Goal: Complete application form

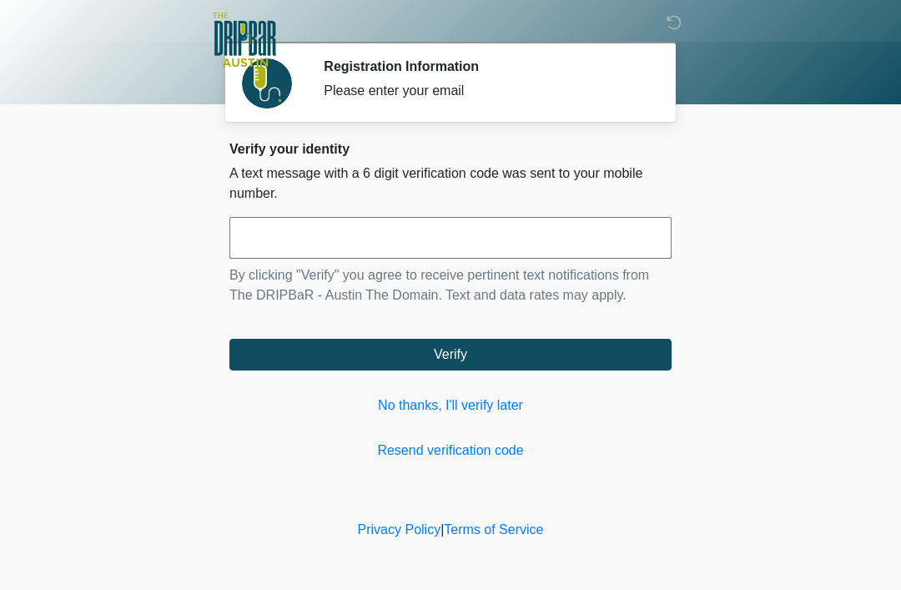
click at [468, 396] on link "No thanks, I'll verify later" at bounding box center [450, 405] width 442 height 20
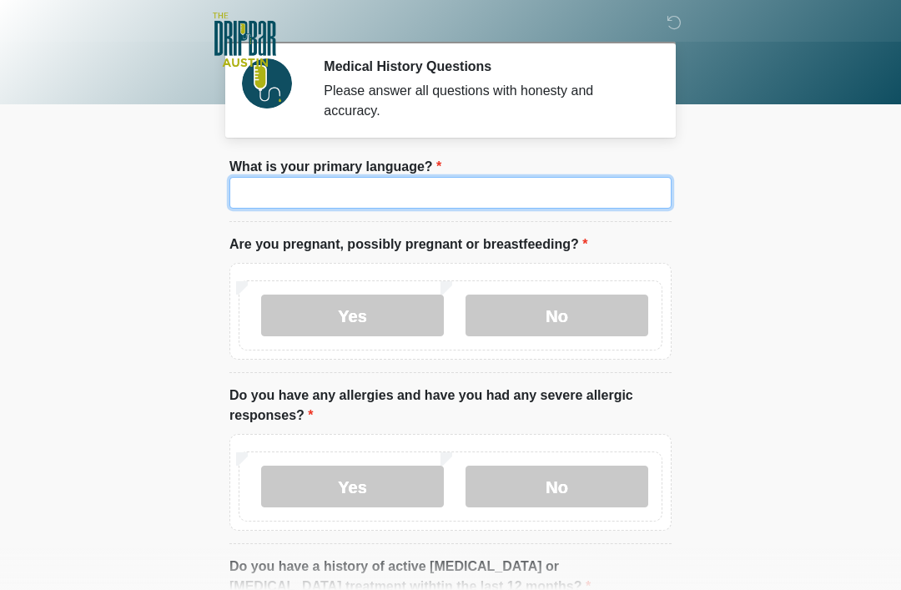
click at [444, 189] on input "What is your primary language?" at bounding box center [450, 193] width 442 height 32
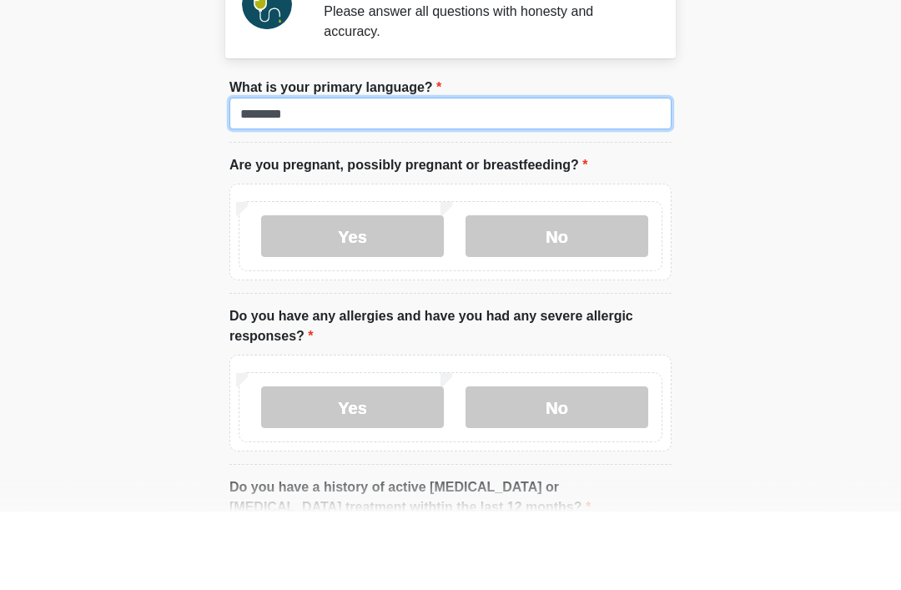
type input "*******"
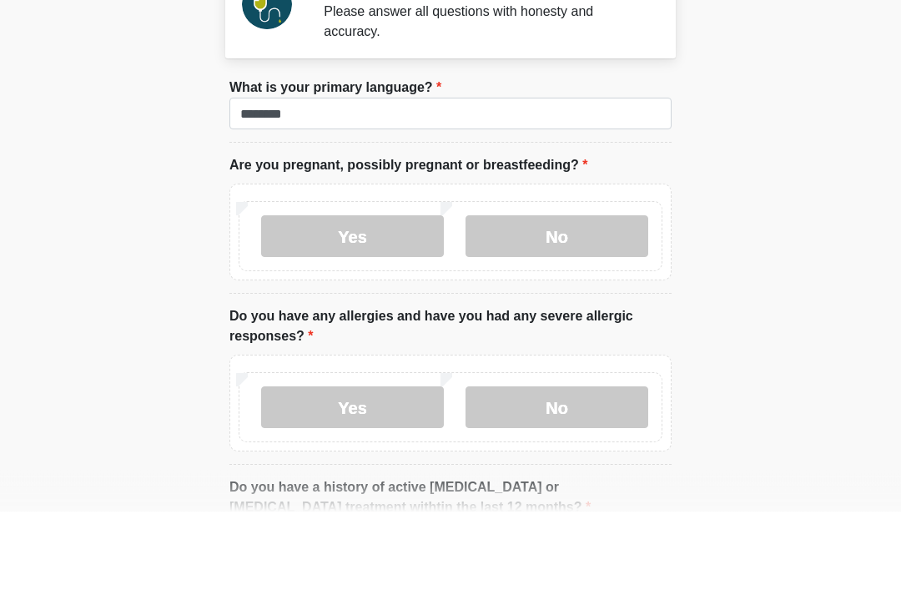
click at [553, 294] on label "No" at bounding box center [557, 315] width 183 height 42
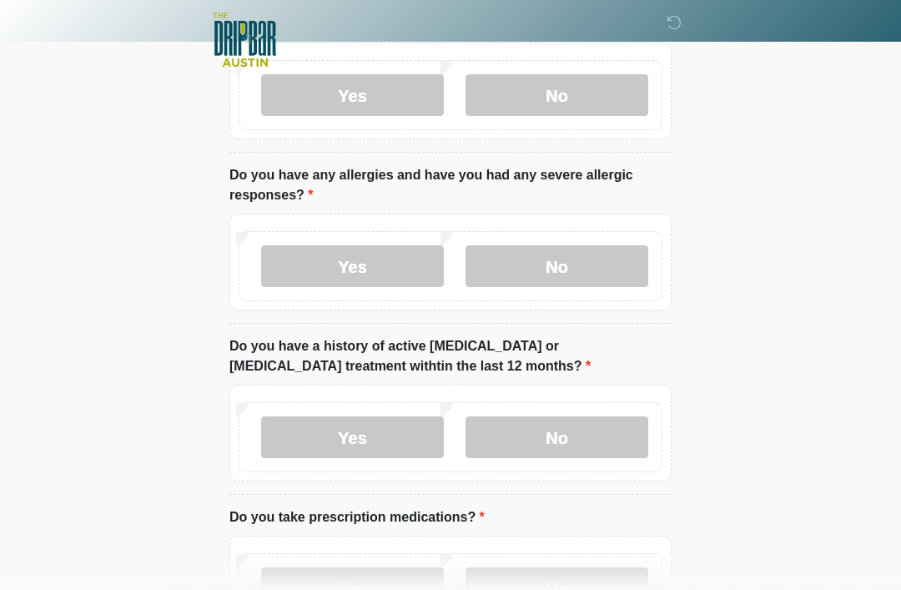
scroll to position [222, 0]
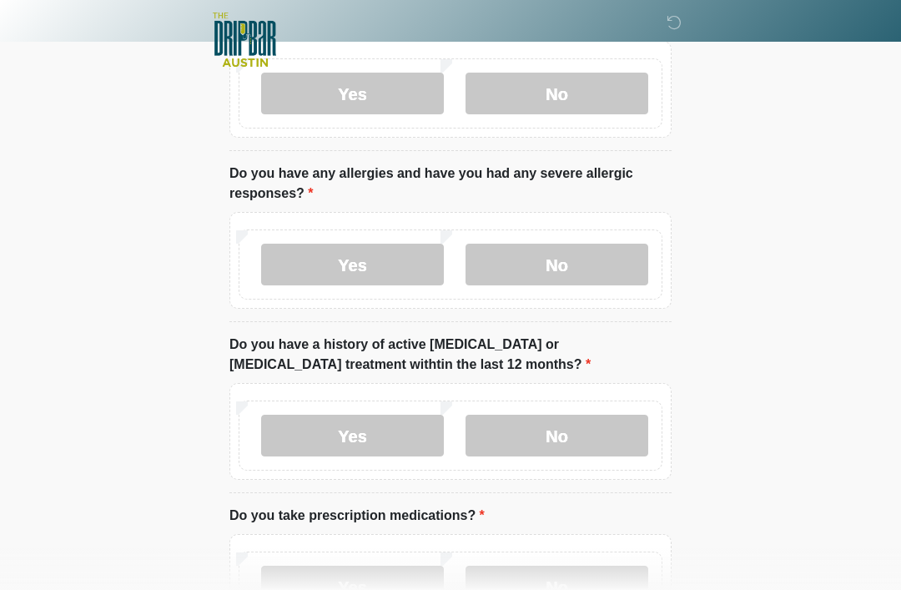
click at [616, 258] on label "No" at bounding box center [557, 265] width 183 height 42
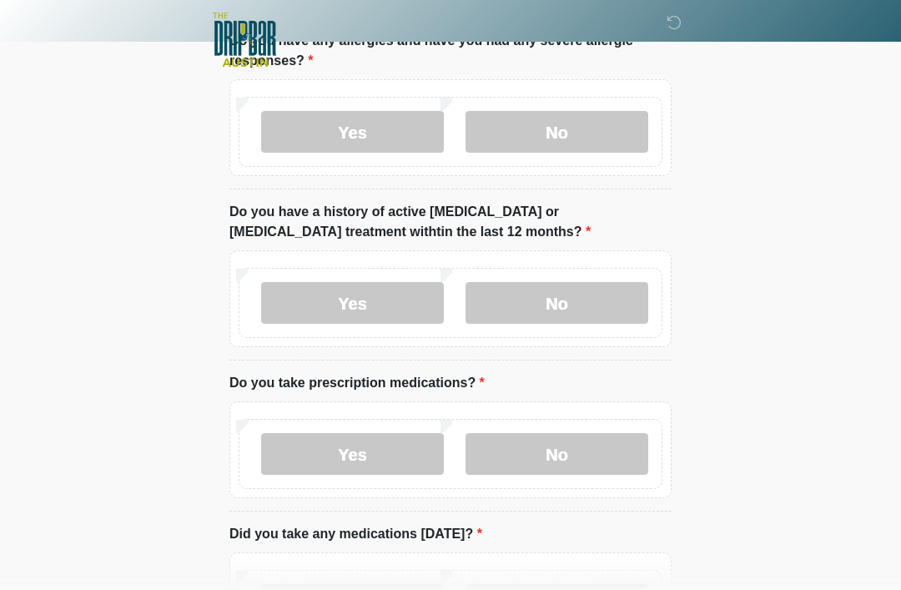
scroll to position [356, 0]
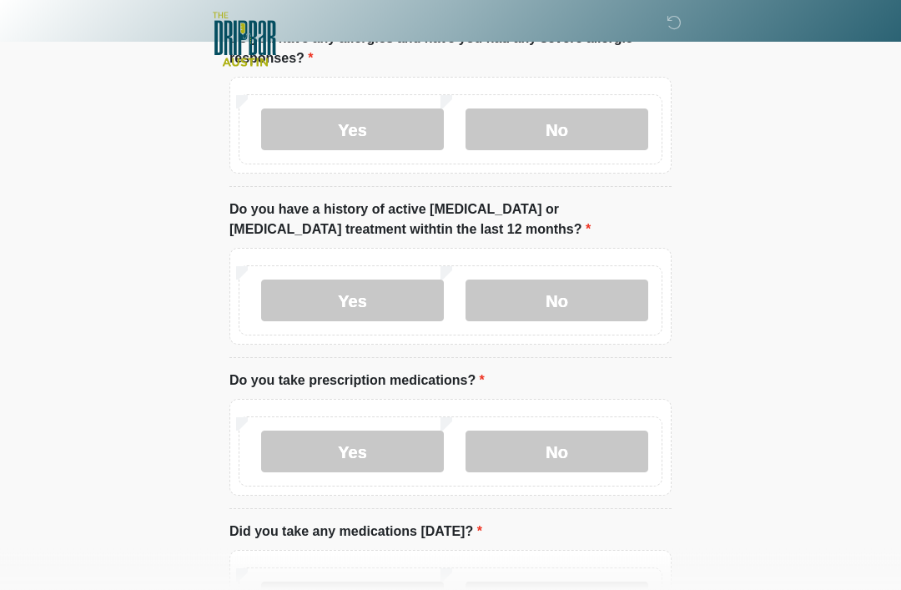
click at [630, 309] on label "No" at bounding box center [557, 301] width 183 height 42
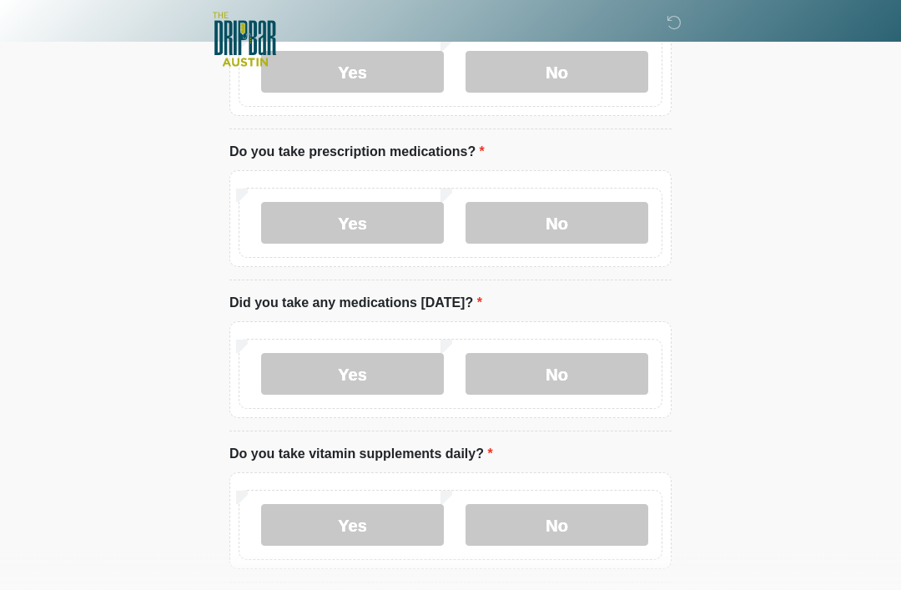
scroll to position [586, 0]
click at [608, 233] on label "No" at bounding box center [557, 223] width 183 height 42
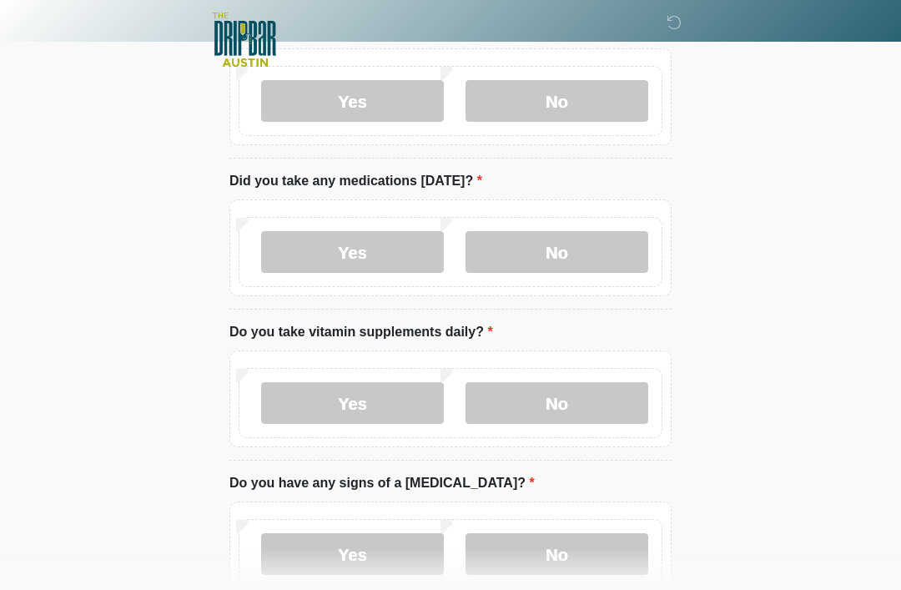
scroll to position [717, 0]
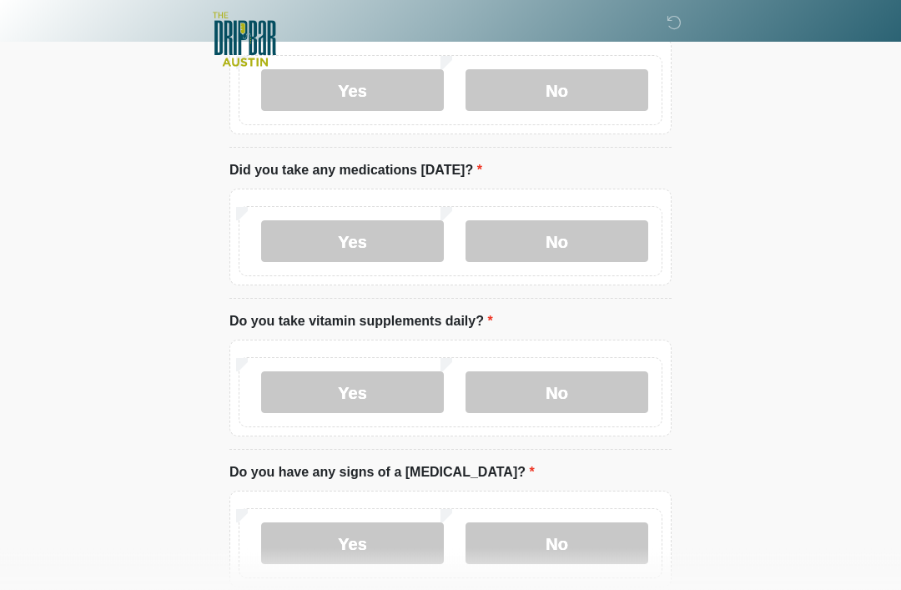
click at [593, 245] on label "No" at bounding box center [557, 242] width 183 height 42
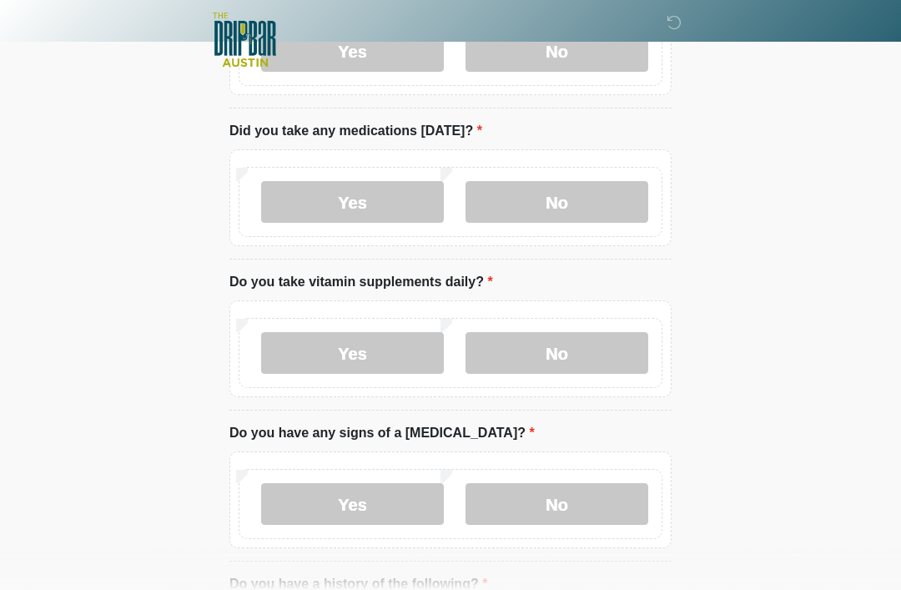
scroll to position [847, 0]
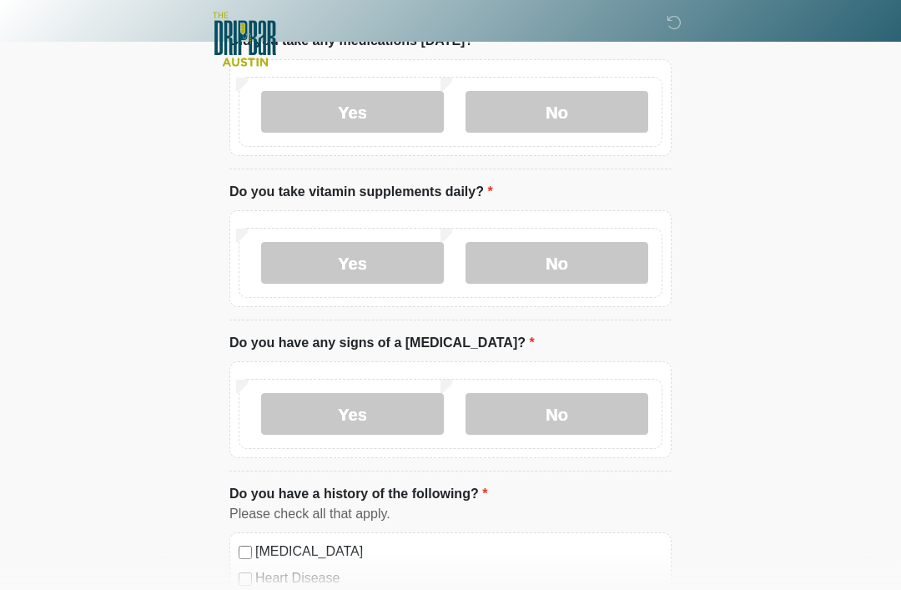
click at [592, 269] on label "No" at bounding box center [557, 264] width 183 height 42
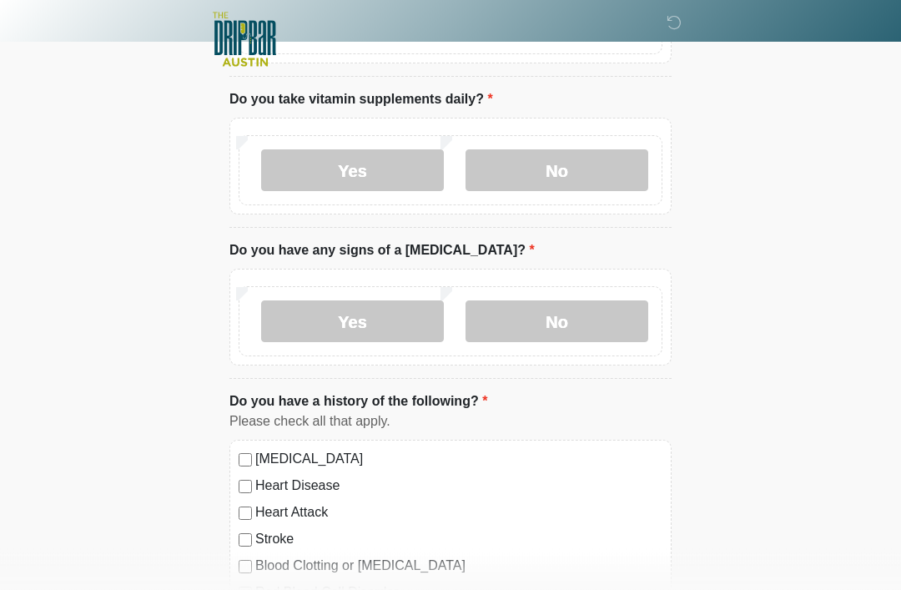
scroll to position [940, 0]
click at [618, 325] on label "No" at bounding box center [557, 321] width 183 height 42
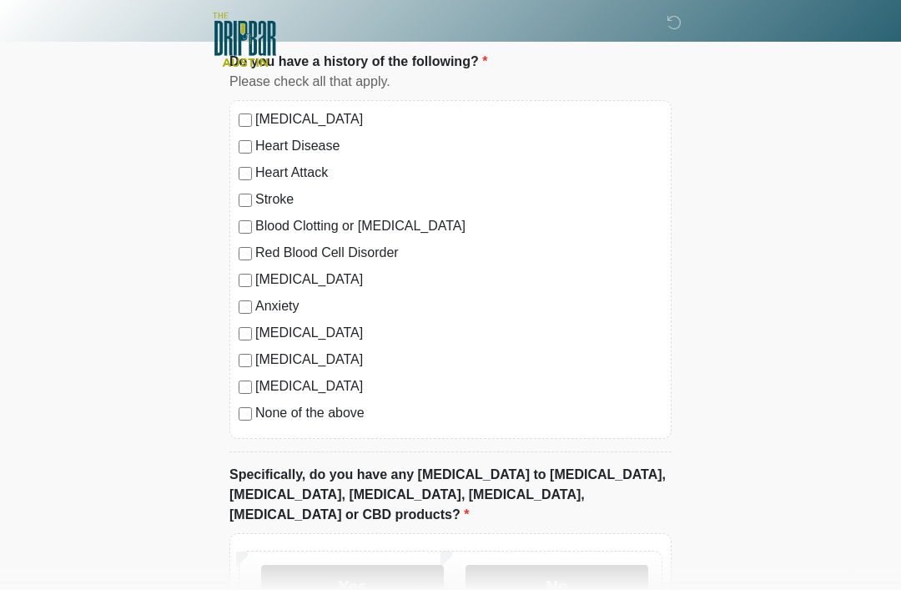
scroll to position [1286, 0]
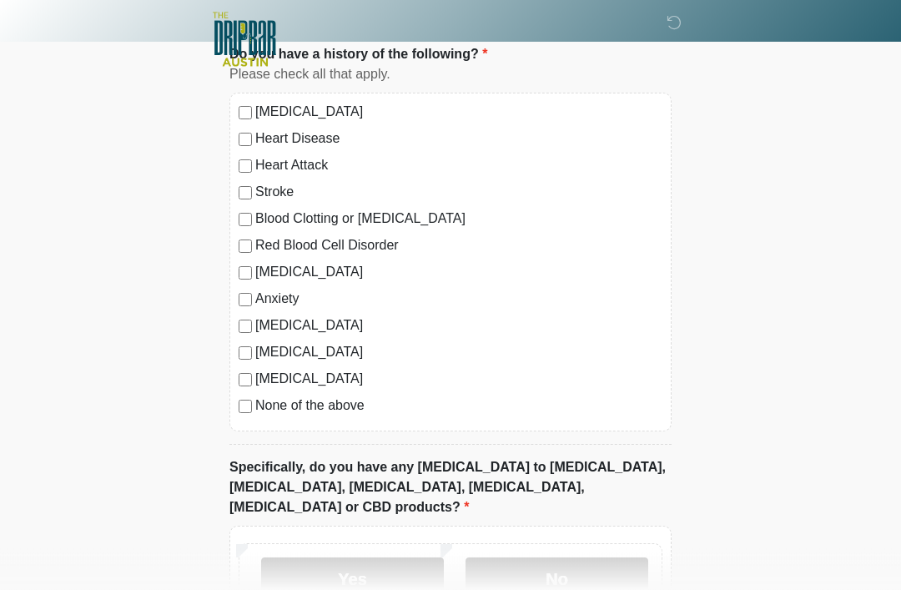
click at [240, 418] on div "[MEDICAL_DATA] Heart Disease Heart Attack Stroke Blood Clotting or [MEDICAL_DAT…" at bounding box center [450, 262] width 442 height 339
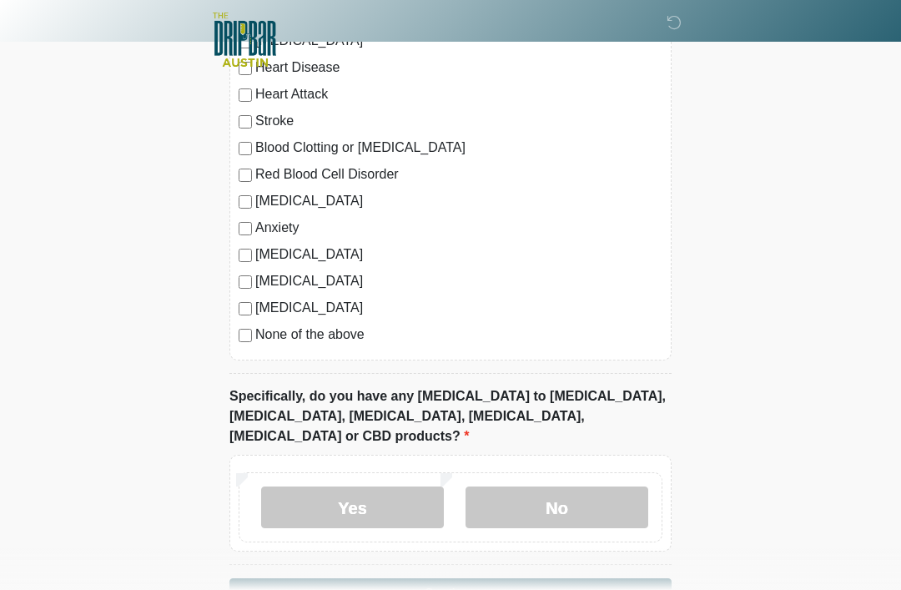
scroll to position [1391, 0]
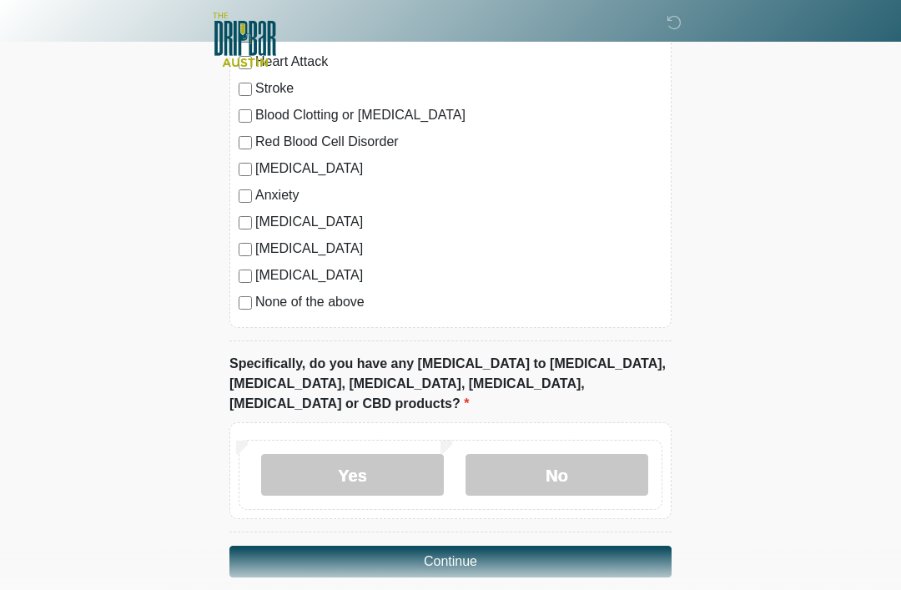
click at [617, 461] on label "No" at bounding box center [557, 475] width 183 height 42
click at [600, 546] on button "Continue" at bounding box center [450, 562] width 442 height 32
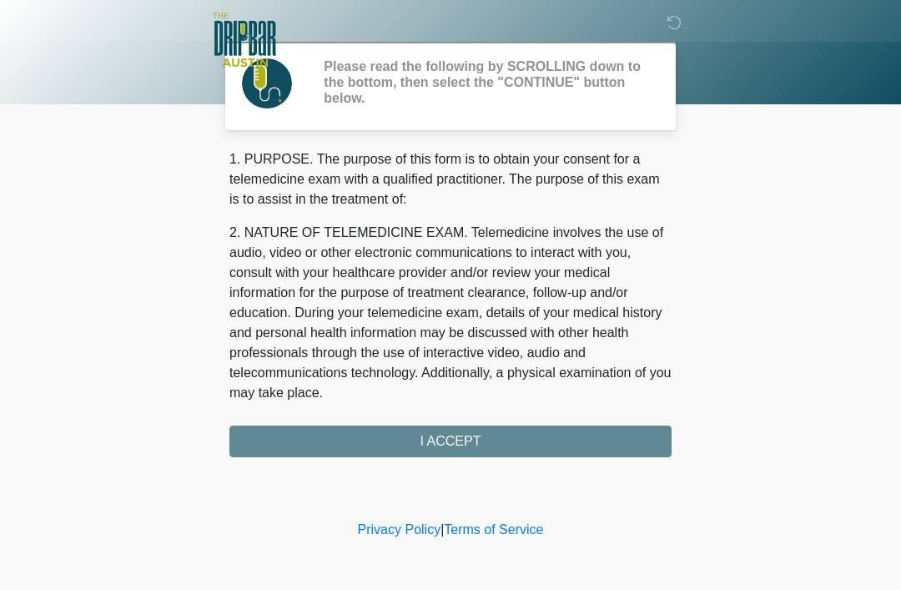
scroll to position [0, 0]
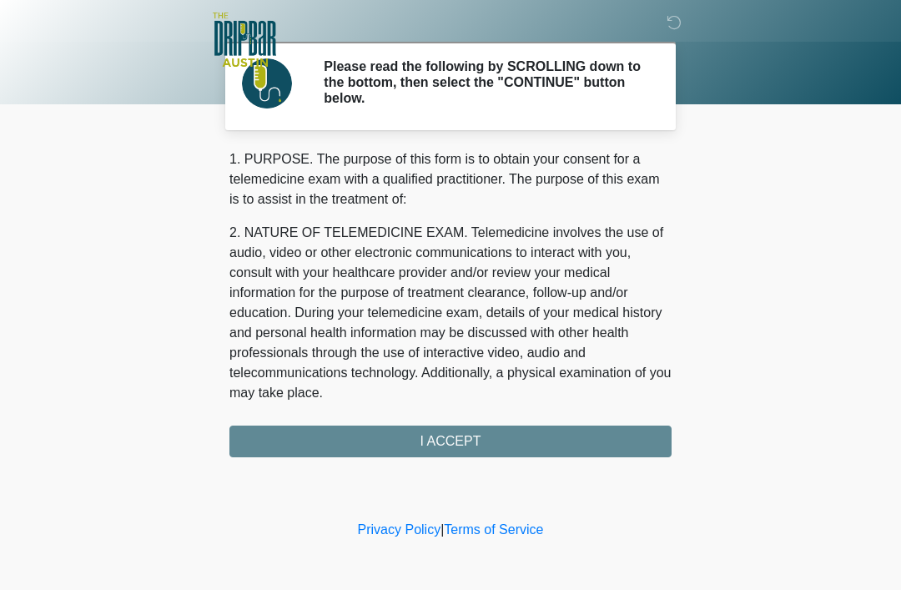
click at [556, 445] on div "1. PURPOSE. The purpose of this form is to obtain your consent for a telemedici…" at bounding box center [450, 303] width 442 height 308
click at [507, 439] on div "1. PURPOSE. The purpose of this form is to obtain your consent for a telemedici…" at bounding box center [450, 303] width 442 height 308
click at [460, 450] on div "1. PURPOSE. The purpose of this form is to obtain your consent for a telemedici…" at bounding box center [450, 303] width 442 height 308
click at [491, 446] on div "1. PURPOSE. The purpose of this form is to obtain your consent for a telemedici…" at bounding box center [450, 303] width 442 height 308
click at [482, 436] on div "1. PURPOSE. The purpose of this form is to obtain your consent for a telemedici…" at bounding box center [450, 303] width 442 height 308
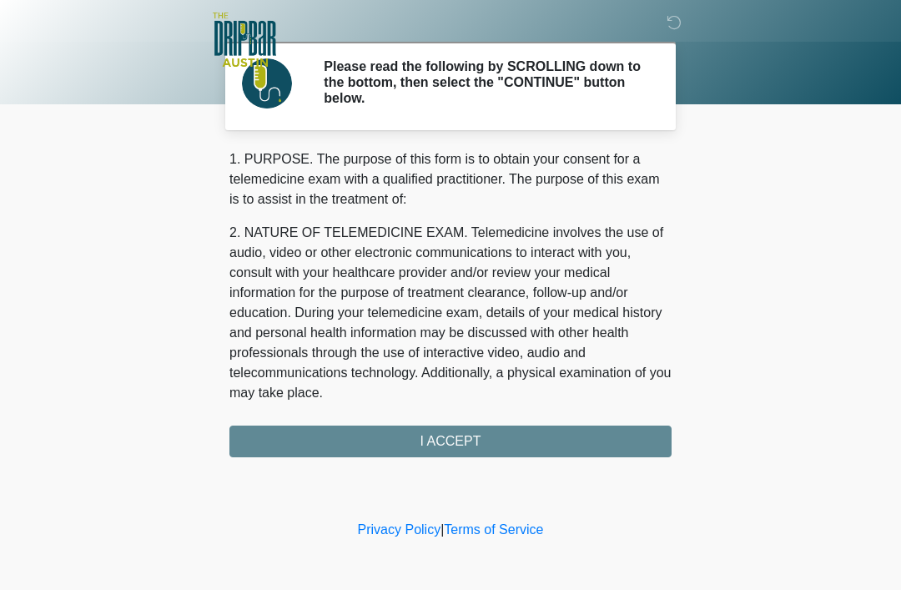
click at [482, 436] on div "1. PURPOSE. The purpose of this form is to obtain your consent for a telemedici…" at bounding box center [450, 303] width 442 height 308
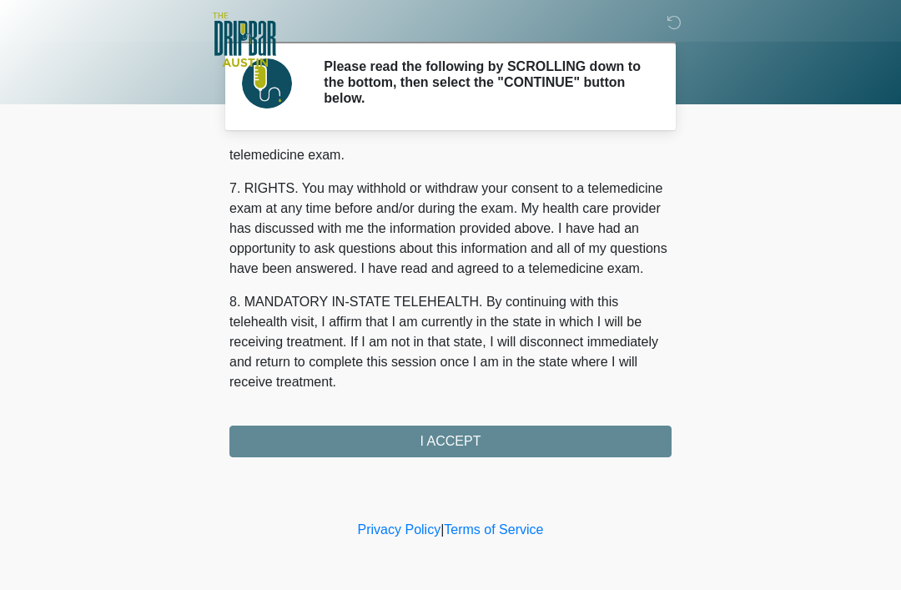
click at [538, 452] on div "1. PURPOSE. The purpose of this form is to obtain your consent for a telemedici…" at bounding box center [450, 303] width 442 height 308
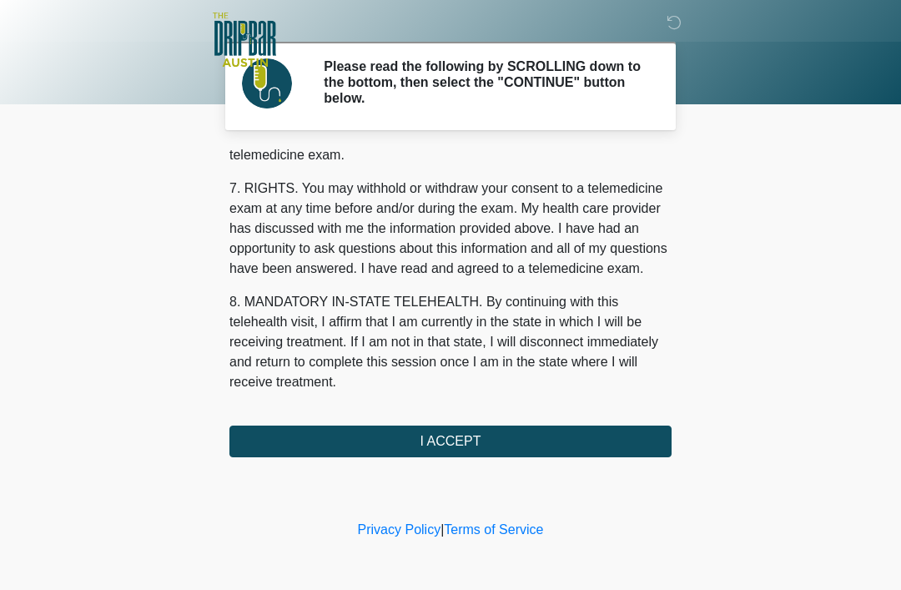
click at [538, 451] on button "I ACCEPT" at bounding box center [450, 441] width 442 height 32
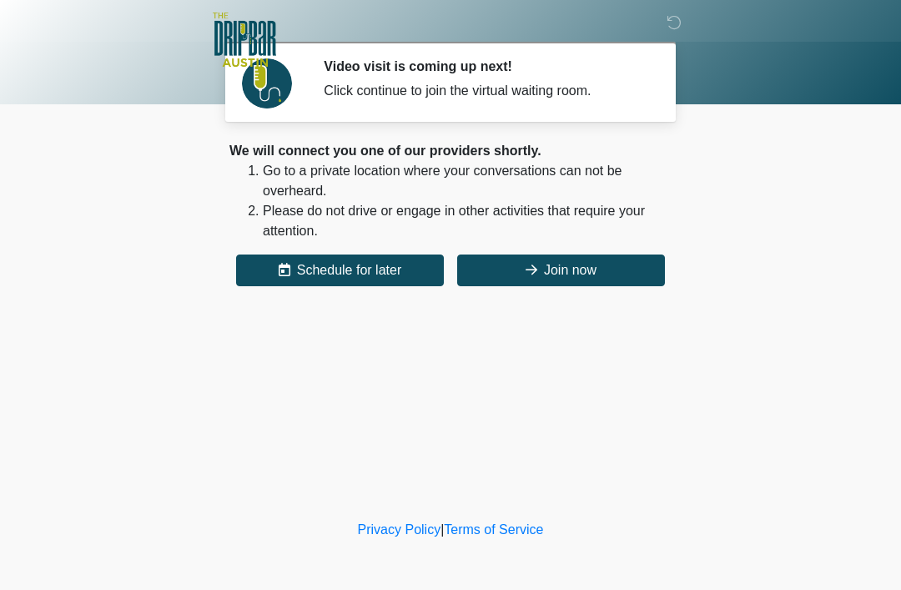
click at [571, 284] on button "Join now" at bounding box center [561, 270] width 208 height 32
